Goal: Information Seeking & Learning: Learn about a topic

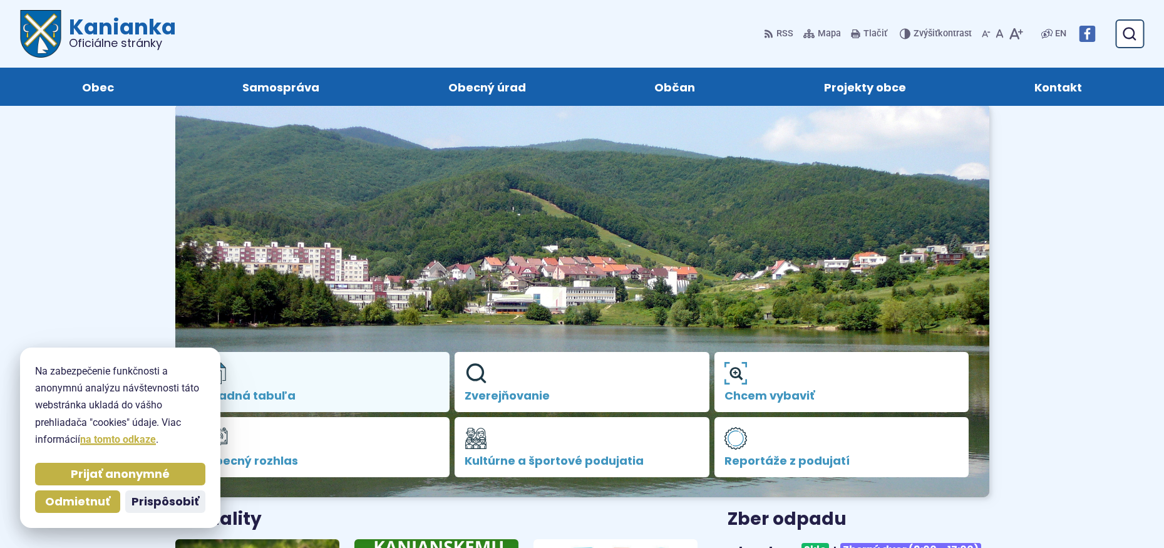
click at [303, 395] on span "Úradná tabuľa" at bounding box center [322, 395] width 235 height 13
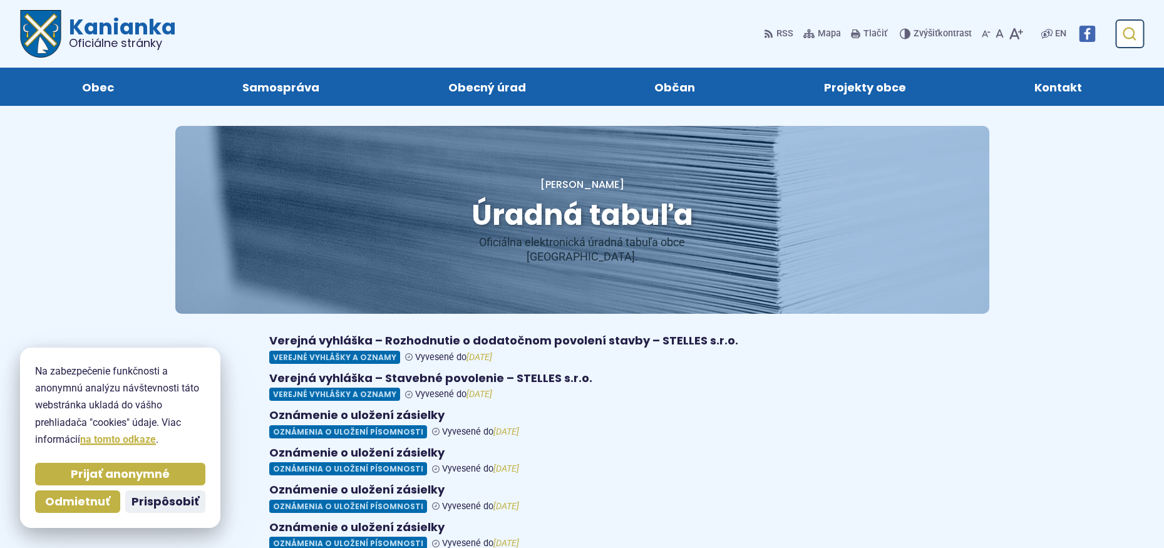
click at [1140, 31] on button "Odoslať vyhľadávací formulár" at bounding box center [1128, 34] width 23 height 23
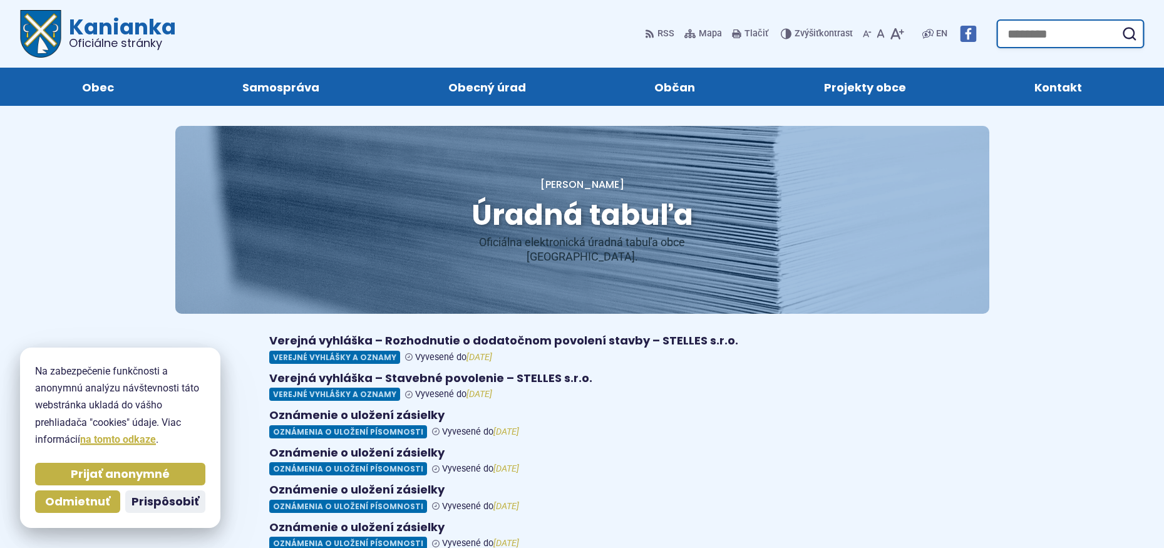
click at [1002, 36] on input "Hľadať:" at bounding box center [1070, 33] width 148 height 29
type input "**********"
click at [1117, 23] on button "Odoslať vyhľadávací formulár" at bounding box center [1128, 34] width 23 height 23
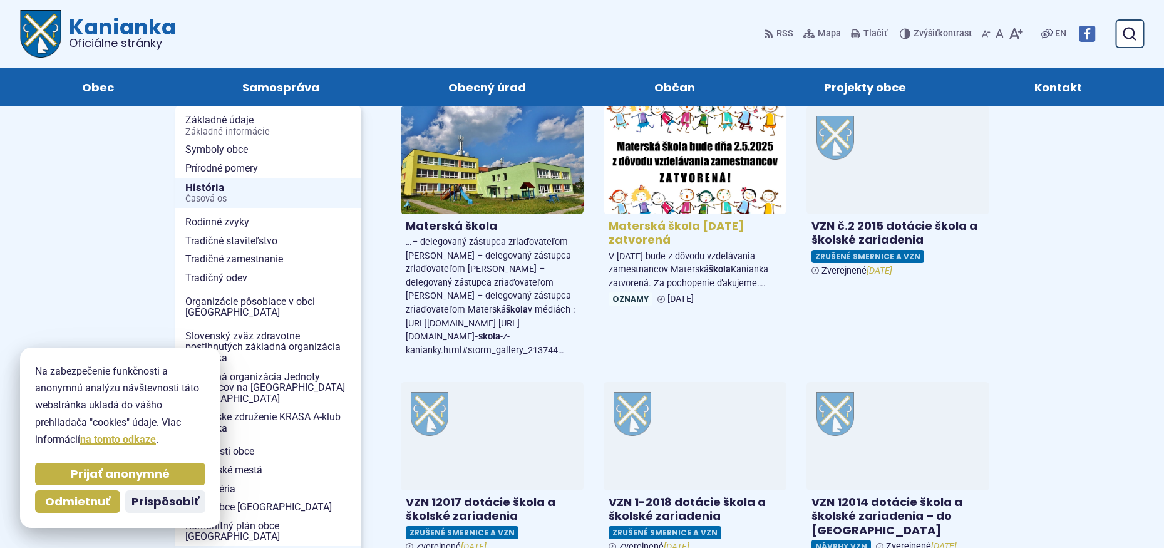
click at [635, 305] on span "Oznamy" at bounding box center [630, 298] width 44 height 13
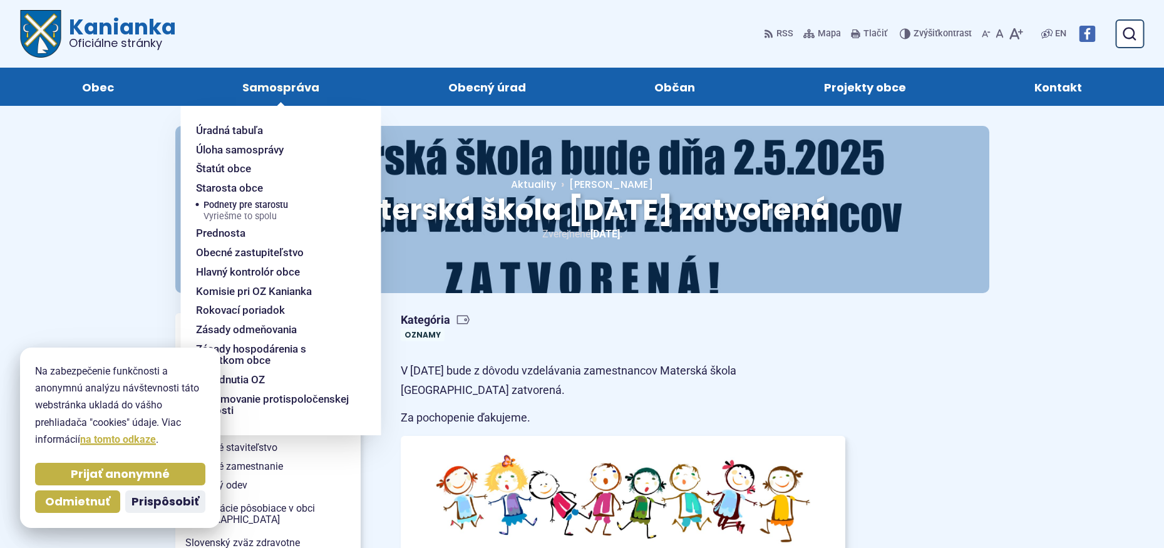
click at [299, 93] on span "Samospráva" at bounding box center [280, 87] width 77 height 38
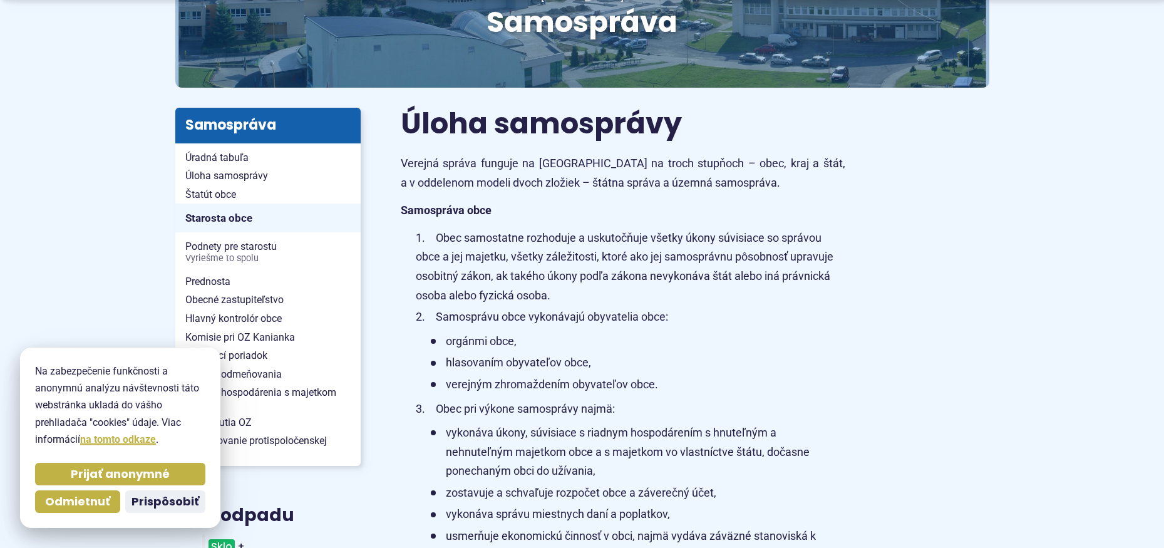
scroll to position [313, 0]
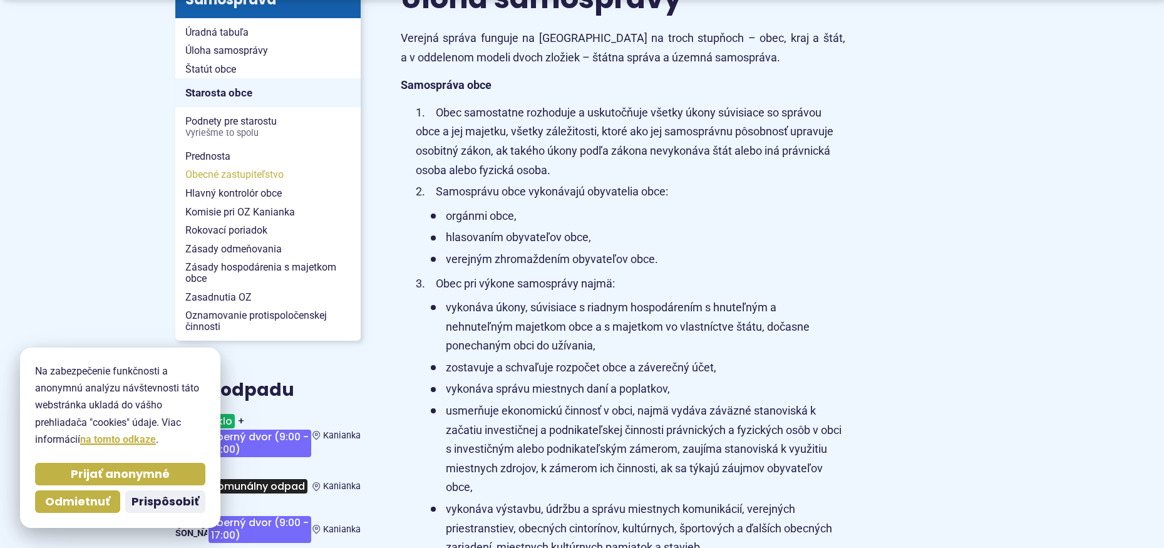
click at [260, 177] on span "Obecné zastupiteľstvo" at bounding box center [267, 174] width 165 height 19
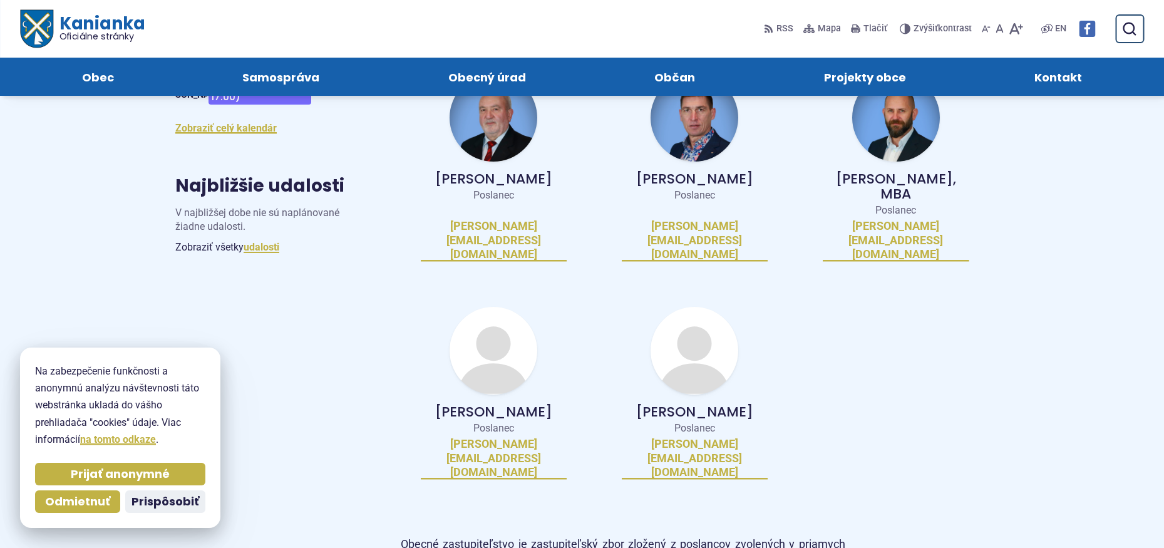
scroll to position [501, 0]
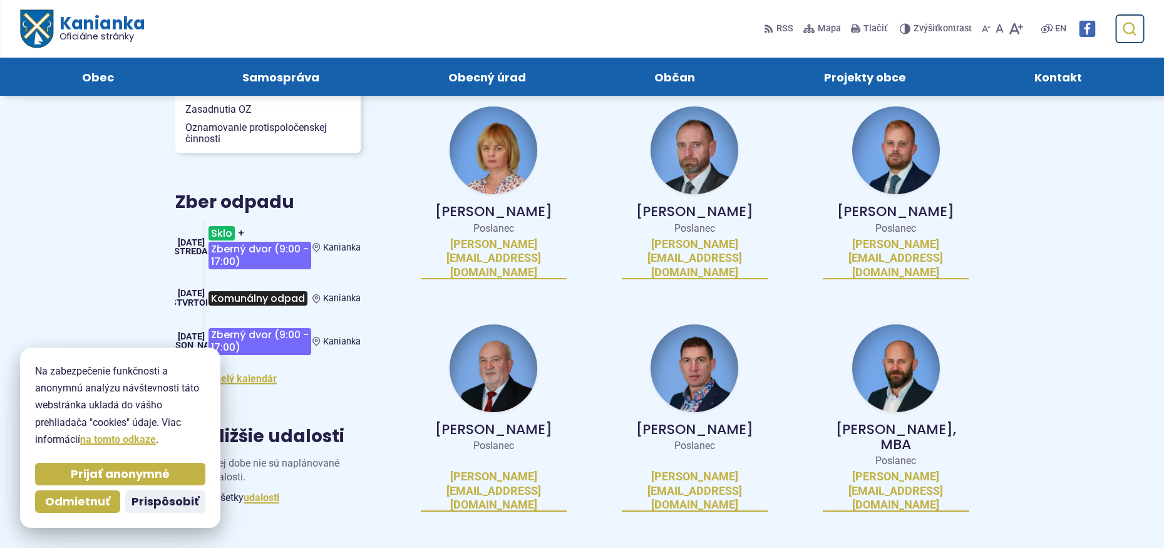
click at [1125, 34] on icon "submit" at bounding box center [1128, 28] width 15 height 15
type input "**********"
click at [1117, 18] on button "Odoslať vyhľadávací formulár" at bounding box center [1128, 29] width 23 height 23
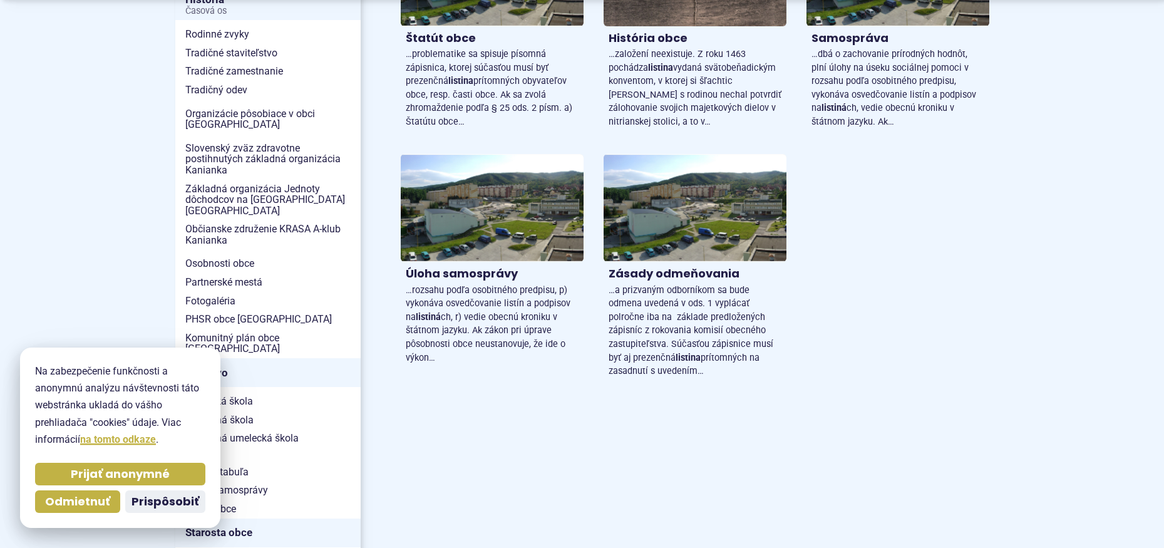
scroll to position [438, 0]
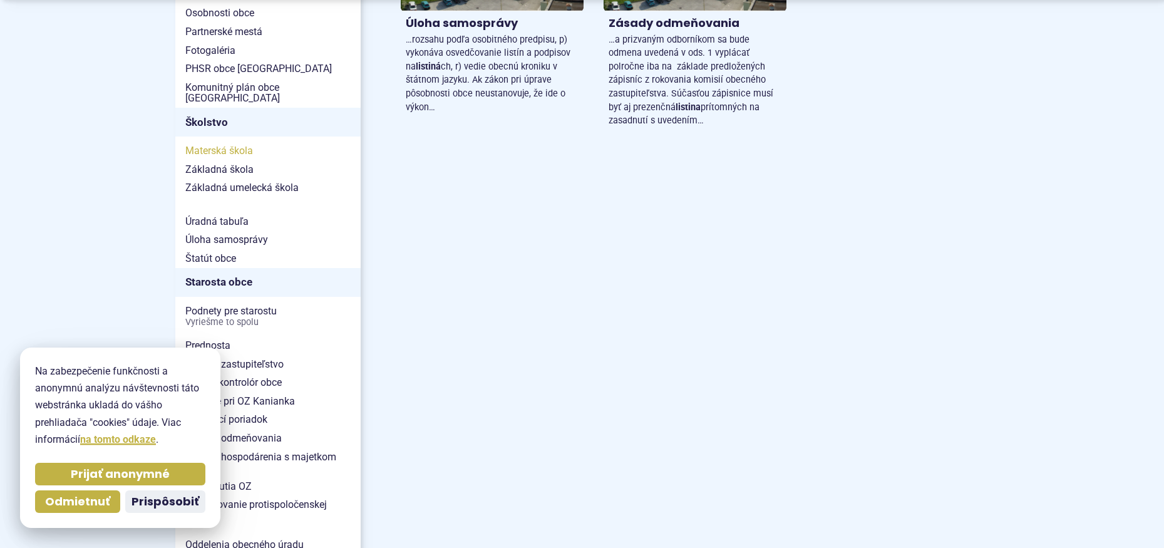
click at [223, 141] on span "Materská škola" at bounding box center [267, 150] width 165 height 19
